Goal: Information Seeking & Learning: Learn about a topic

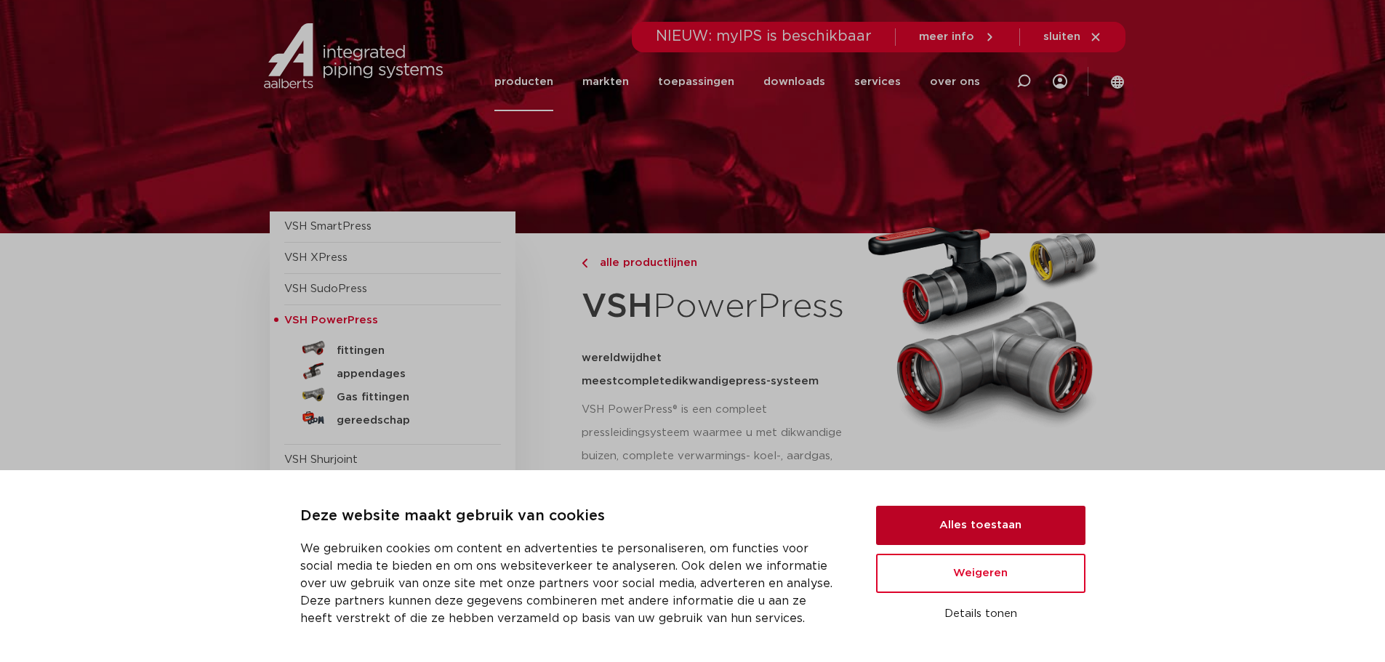
click at [975, 519] on button "Alles toestaan" at bounding box center [980, 525] width 209 height 39
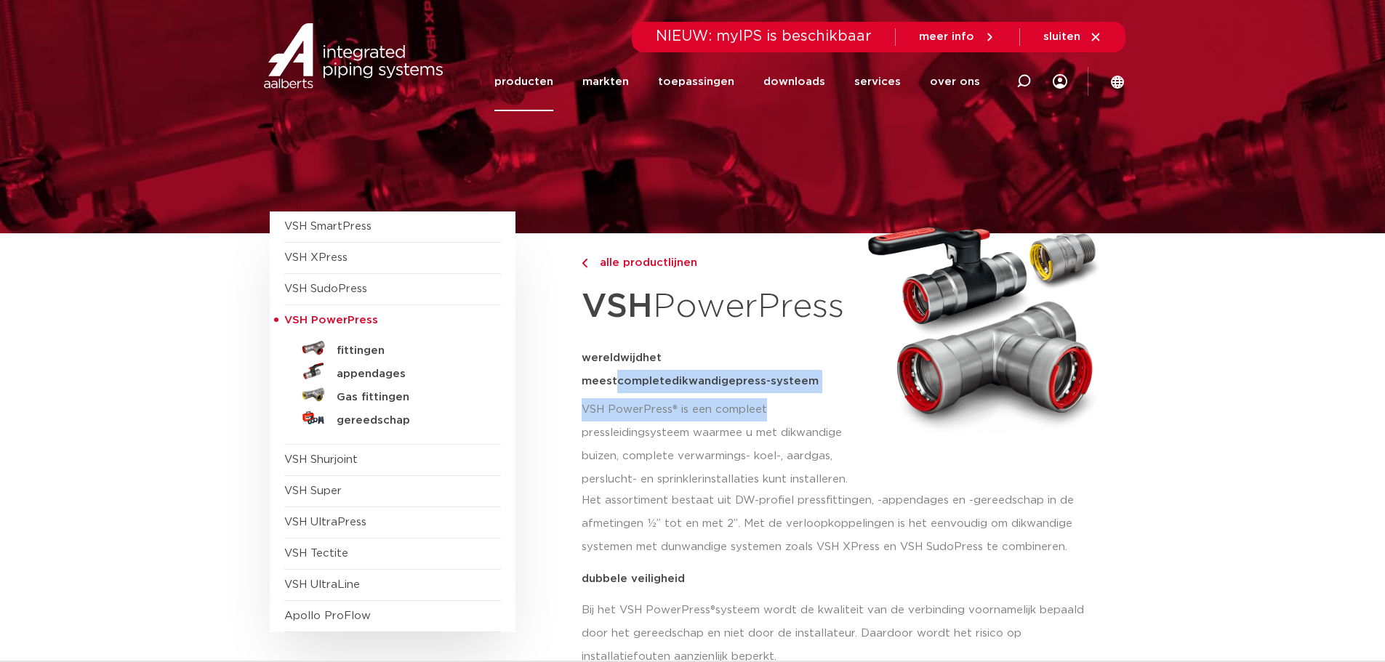
drag, startPoint x: 577, startPoint y: 385, endPoint x: 787, endPoint y: 396, distance: 210.4
click at [788, 389] on p "wereldwijd het meest complete dikwandige press-systeem" at bounding box center [718, 370] width 273 height 47
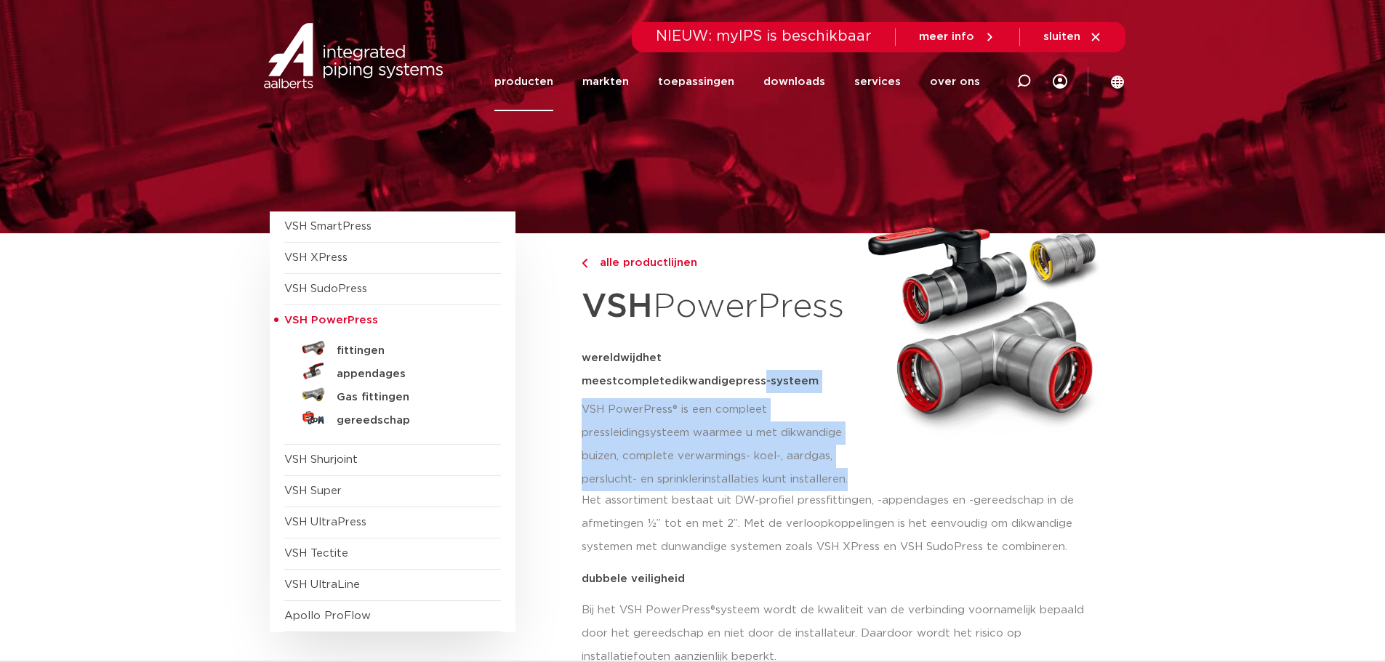
drag, startPoint x: 841, startPoint y: 394, endPoint x: 730, endPoint y: 380, distance: 112.2
click at [730, 380] on div "alle productlijnen VSH PowerPress wereldwijd het meest complete dikwandige pres…" at bounding box center [849, 367] width 534 height 268
click at [766, 382] on span "press-systeem" at bounding box center [777, 381] width 83 height 11
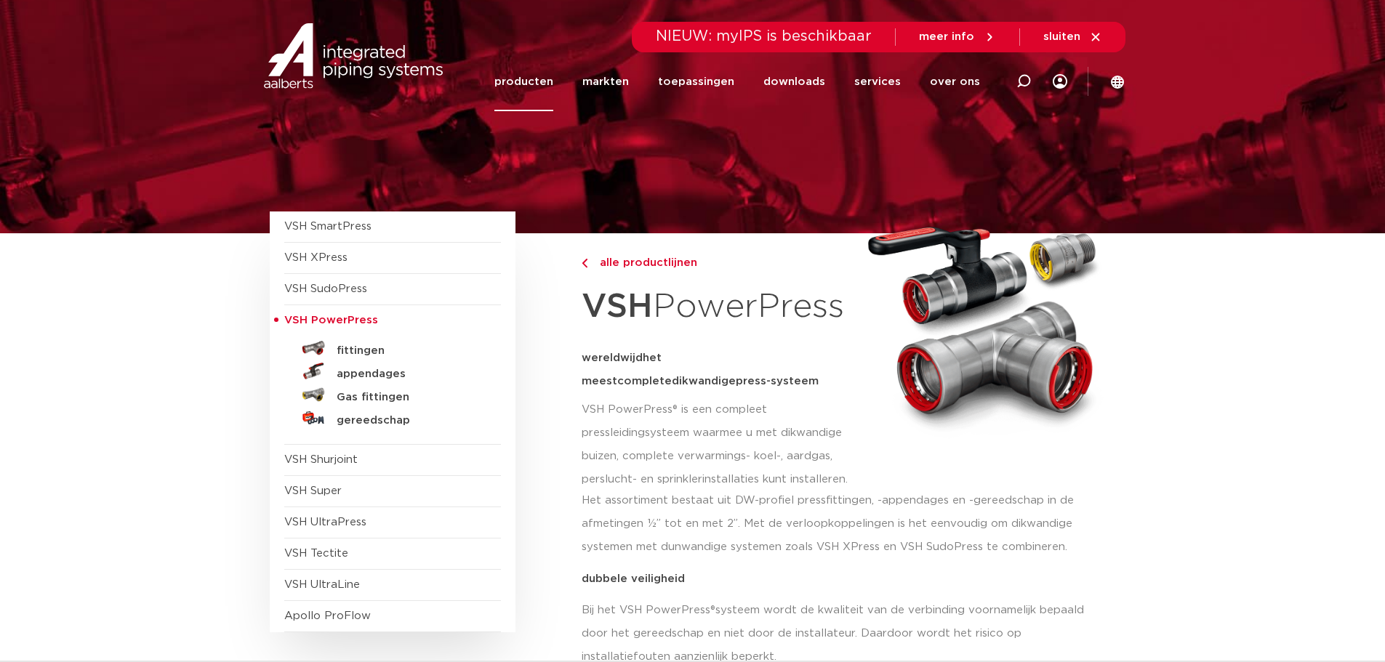
click at [782, 385] on p "wereldwijd het meest complete dikwandige press-systeem" at bounding box center [718, 370] width 273 height 47
drag, startPoint x: 801, startPoint y: 385, endPoint x: 574, endPoint y: 363, distance: 228.6
click at [587, 357] on span "wereldwijd" at bounding box center [612, 358] width 61 height 11
drag, startPoint x: 584, startPoint y: 356, endPoint x: 779, endPoint y: 389, distance: 197.6
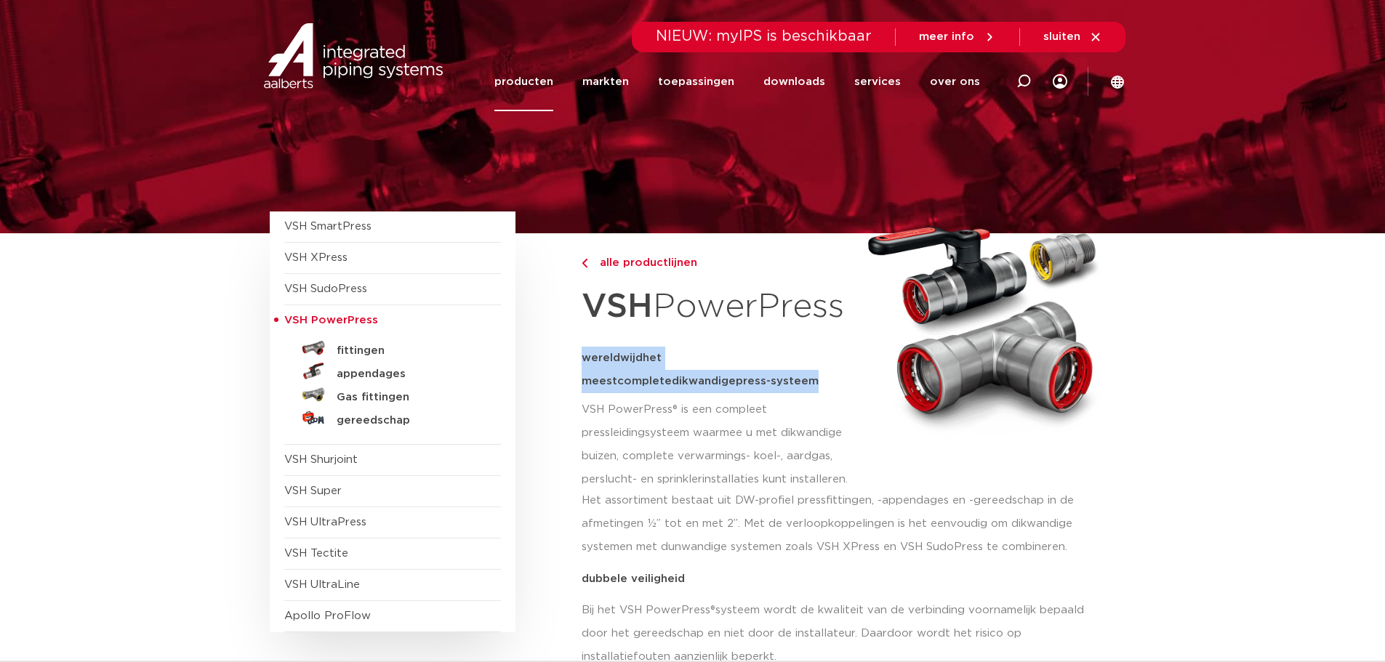
click at [779, 389] on p "wereldwijd het meest complete dikwandige press-systeem" at bounding box center [718, 370] width 273 height 47
click at [786, 383] on p "wereldwijd het meest complete dikwandige press-systeem" at bounding box center [718, 370] width 273 height 47
drag, startPoint x: 786, startPoint y: 382, endPoint x: 594, endPoint y: 355, distance: 193.9
click at [594, 355] on p "wereldwijd het meest complete dikwandige press-systeem" at bounding box center [718, 370] width 273 height 47
click at [596, 356] on span "wereldwijd" at bounding box center [612, 358] width 61 height 11
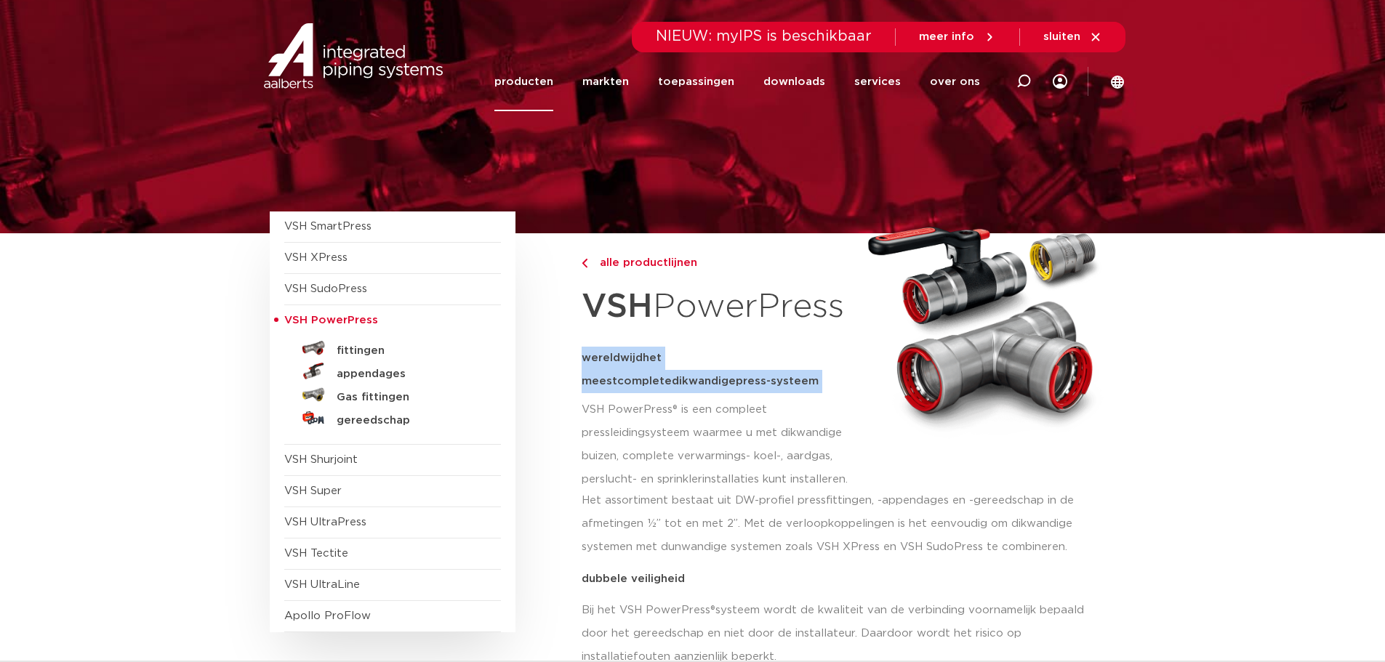
click at [585, 356] on span "wereldwijd" at bounding box center [612, 358] width 61 height 11
